Goal: Obtain resource: Obtain resource

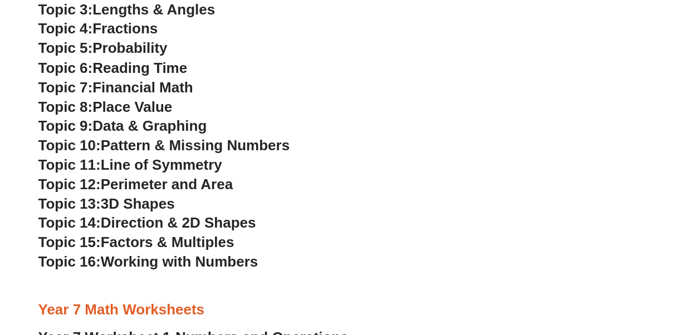
scroll to position [3231, 0]
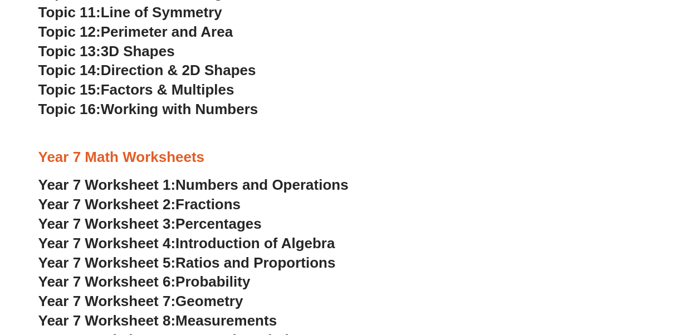
click at [226, 208] on span "Fractions" at bounding box center [207, 204] width 65 height 17
click at [231, 188] on span "Numbers and Operations" at bounding box center [261, 185] width 173 height 17
click at [218, 204] on span "Fractions" at bounding box center [207, 204] width 65 height 17
click at [202, 225] on span "Percentages" at bounding box center [218, 224] width 86 height 17
click at [279, 243] on span "Introduction of Algebra" at bounding box center [254, 243] width 159 height 17
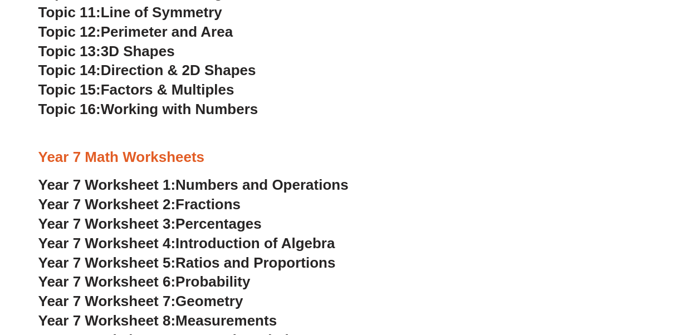
click at [226, 267] on span "Ratios and Proportions" at bounding box center [255, 263] width 160 height 17
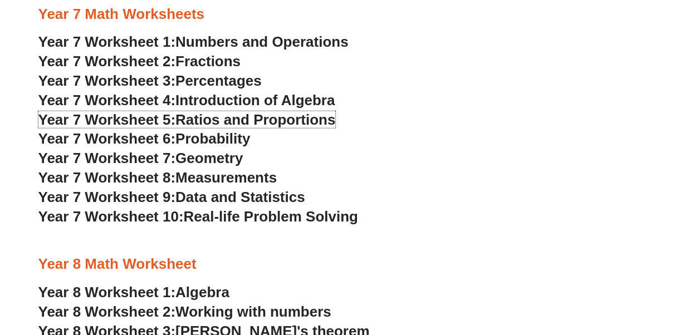
scroll to position [3398, 0]
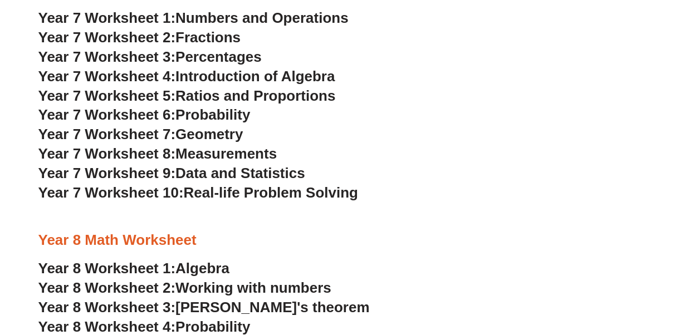
click at [232, 118] on span "Probability" at bounding box center [212, 114] width 75 height 17
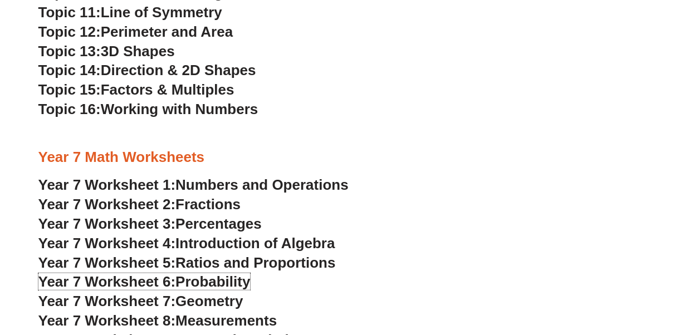
scroll to position [3343, 0]
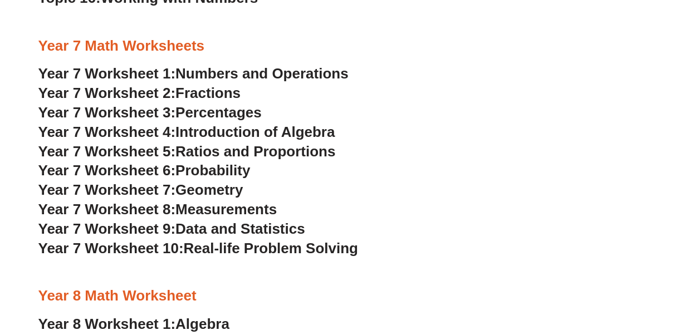
click at [227, 189] on span "Geometry" at bounding box center [208, 190] width 67 height 17
click at [207, 211] on span "Measurements" at bounding box center [225, 209] width 101 height 17
click at [209, 232] on span "Data and Statistics" at bounding box center [240, 229] width 130 height 17
click at [240, 247] on span "Real-life Problem Solving" at bounding box center [270, 248] width 174 height 17
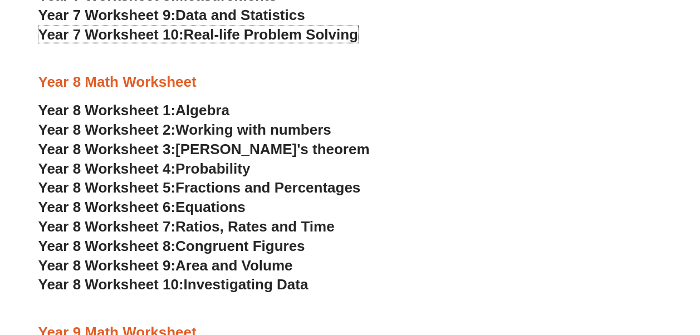
scroll to position [3621, 0]
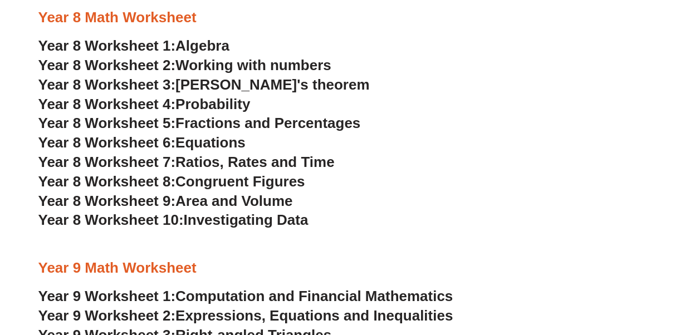
click at [213, 46] on span "Algebra" at bounding box center [202, 45] width 54 height 17
click at [241, 62] on span "Working with numbers" at bounding box center [253, 65] width 156 height 17
click at [271, 85] on span "[PERSON_NAME]'s theorem" at bounding box center [272, 84] width 194 height 17
click at [230, 106] on span "Probability" at bounding box center [212, 104] width 75 height 17
click at [253, 124] on span "Fractions and Percentages" at bounding box center [267, 123] width 185 height 17
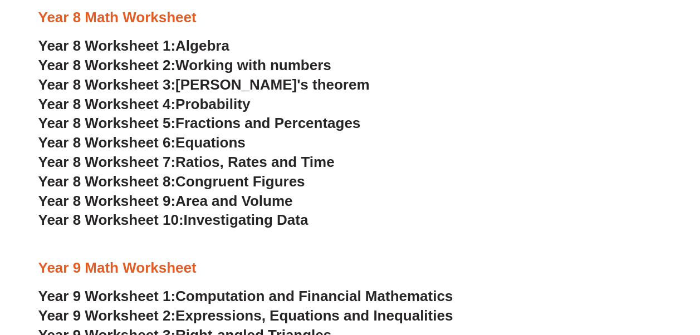
click at [212, 143] on span "Equations" at bounding box center [210, 142] width 70 height 17
click at [275, 160] on span "Ratios, Rates and Time" at bounding box center [254, 162] width 159 height 17
click at [264, 183] on span "Congruent Figures" at bounding box center [239, 181] width 129 height 17
click at [265, 202] on span "Area and Volume" at bounding box center [233, 201] width 117 height 17
click at [298, 220] on span "Investigating Data" at bounding box center [245, 220] width 125 height 17
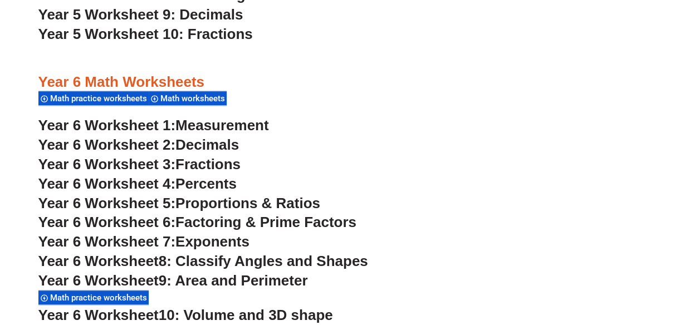
scroll to position [2507, 0]
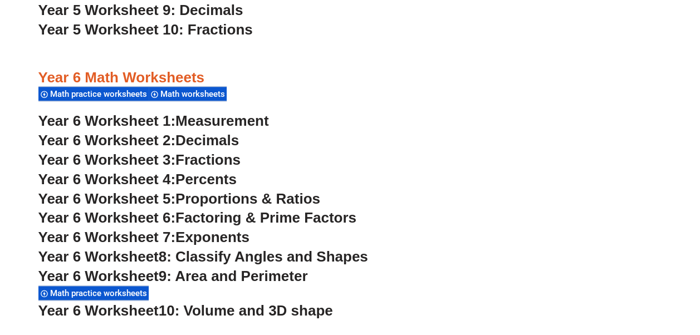
click at [121, 90] on span "Math practice worksheets" at bounding box center [100, 94] width 100 height 10
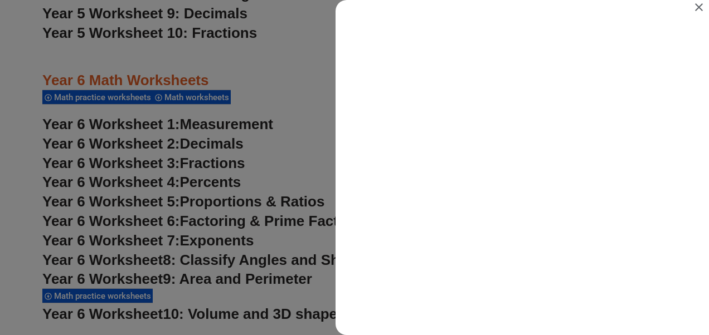
scroll to position [0, 0]
click at [700, 8] on icon "Close" at bounding box center [698, 7] width 13 height 13
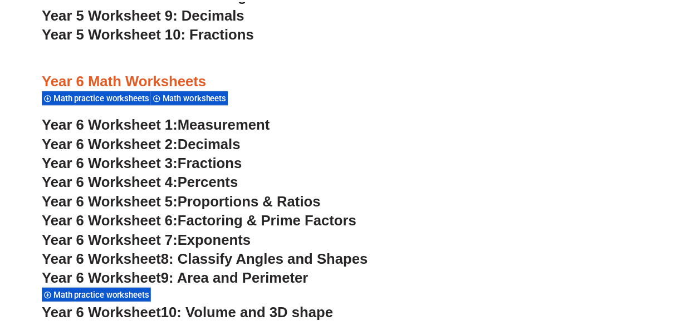
scroll to position [2507, 0]
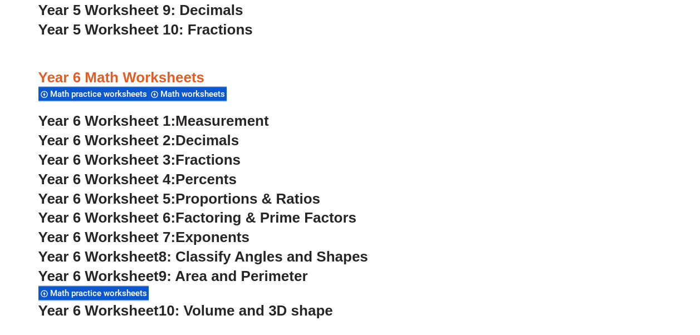
click at [264, 119] on span "Measurement" at bounding box center [222, 121] width 94 height 17
click at [234, 142] on span "Decimals" at bounding box center [207, 140] width 64 height 17
click at [223, 160] on span "Fractions" at bounding box center [207, 160] width 65 height 17
click at [226, 178] on span "Percents" at bounding box center [205, 179] width 61 height 17
click at [226, 201] on span "Proportions & Ratios" at bounding box center [247, 199] width 145 height 17
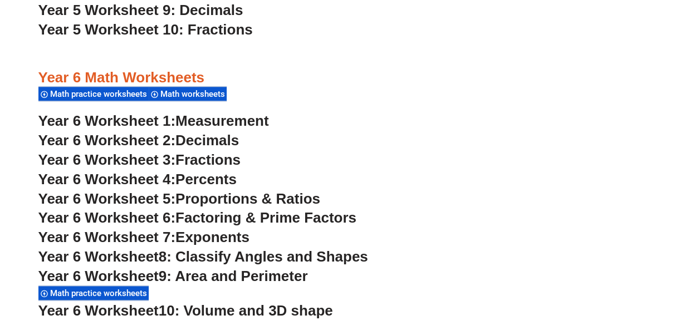
click at [223, 220] on span "Factoring & Prime Factors" at bounding box center [265, 217] width 181 height 17
click at [193, 238] on span "Exponents" at bounding box center [212, 237] width 74 height 17
click at [230, 255] on span "8: Classify Angles and Shapes" at bounding box center [263, 256] width 209 height 17
click at [248, 279] on span "9: Area and Perimeter" at bounding box center [233, 276] width 149 height 17
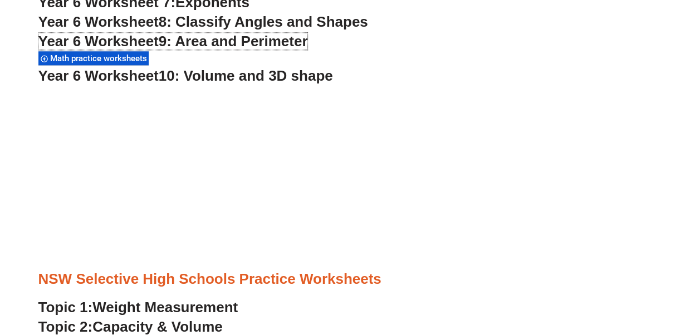
scroll to position [2618, 0]
